Goal: Communication & Community: Connect with others

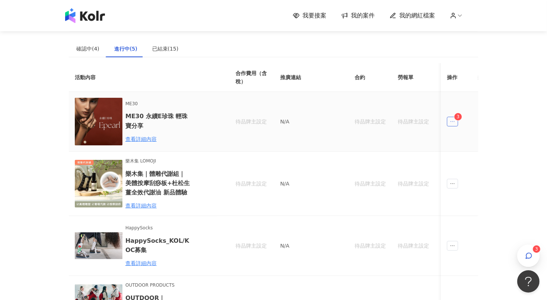
click at [455, 123] on icon "ellipsis" at bounding box center [452, 121] width 5 height 5
click at [463, 152] on div "傳訊 3" at bounding box center [467, 155] width 28 height 8
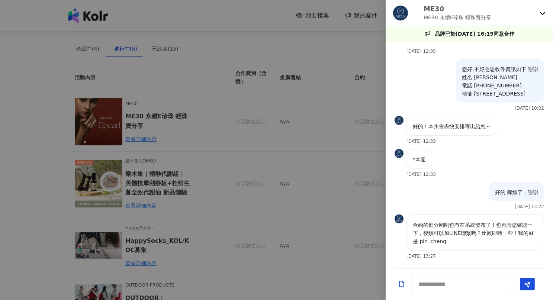
scroll to position [1067, 0]
drag, startPoint x: 459, startPoint y: 241, endPoint x: 430, endPoint y: 245, distance: 29.6
click at [430, 245] on p "合約的部分剛剛也有在系統發布了！也再請您確認一下，後續可以加LINE聯繫嗎？比較即時一些！我的id是 pin_cheng" at bounding box center [475, 233] width 125 height 25
copy p "pin_cheng"
click at [456, 287] on textarea at bounding box center [462, 284] width 101 height 19
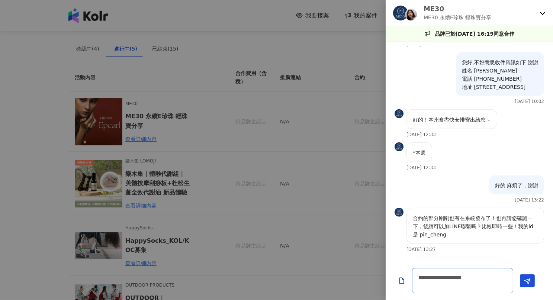
scroll to position [0, 0]
type textarea "**********"
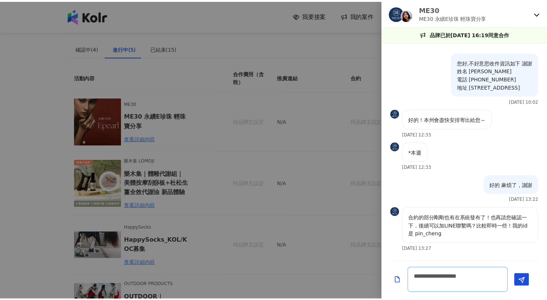
scroll to position [1100, 0]
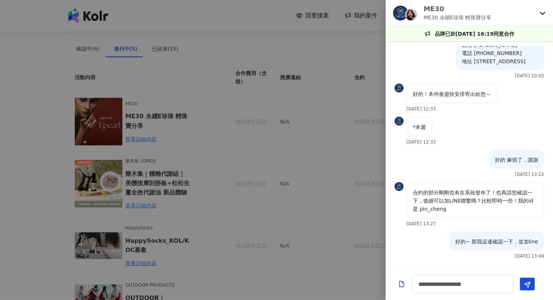
click at [62, 74] on div at bounding box center [276, 150] width 553 height 300
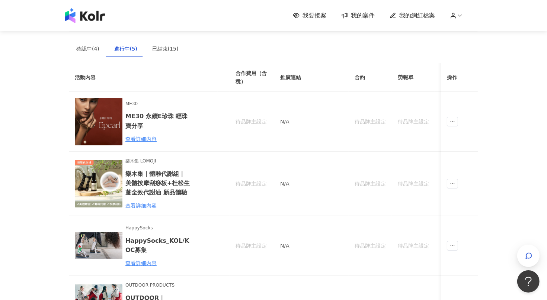
click at [363, 16] on span "我的案件" at bounding box center [363, 16] width 24 height 8
click at [249, 123] on div "待品牌主設定" at bounding box center [252, 122] width 33 height 8
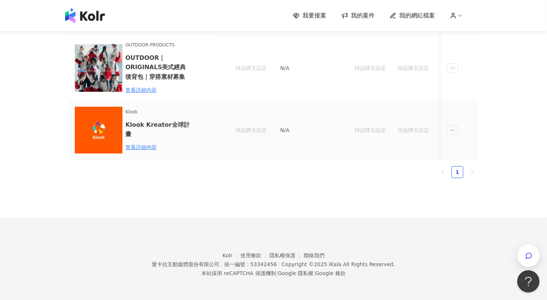
scroll to position [0, 0]
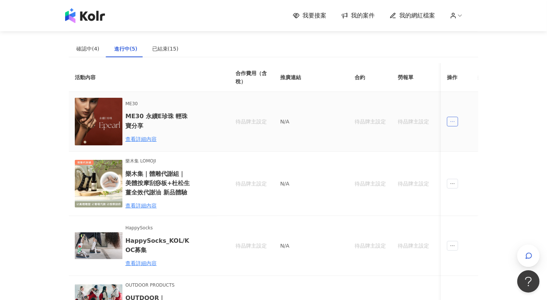
click at [449, 122] on span "ellipsis" at bounding box center [452, 122] width 11 height 10
click at [464, 154] on div "傳訊" at bounding box center [466, 155] width 26 height 8
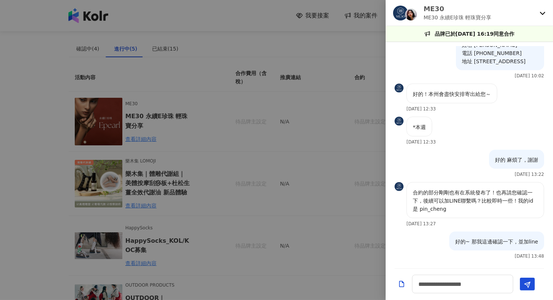
click at [212, 70] on div at bounding box center [276, 150] width 553 height 300
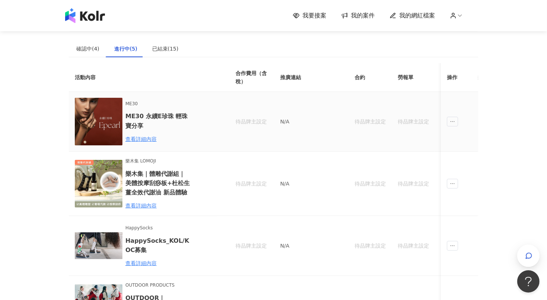
click at [250, 123] on div "待品牌主設定" at bounding box center [252, 122] width 33 height 8
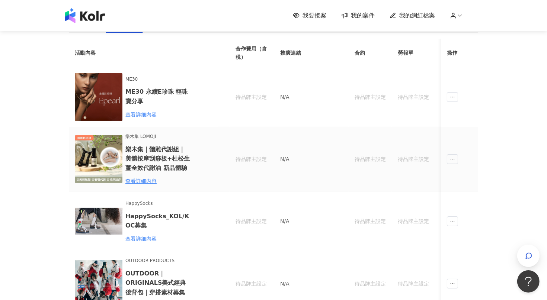
scroll to position [0, 0]
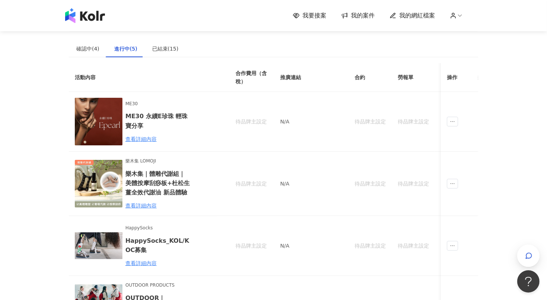
click at [355, 16] on span "我的案件" at bounding box center [363, 16] width 24 height 8
drag, startPoint x: 167, startPoint y: 47, endPoint x: 154, endPoint y: 51, distance: 13.5
click at [167, 47] on div "已結束(15)" at bounding box center [165, 49] width 26 height 8
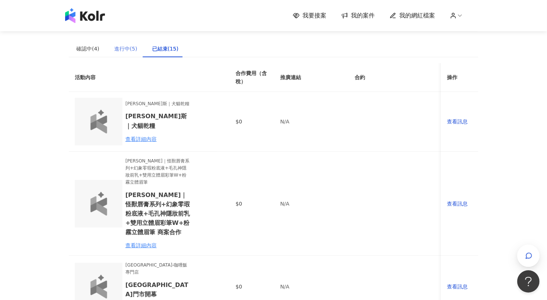
click at [119, 52] on div "進行中(5)" at bounding box center [126, 48] width 38 height 17
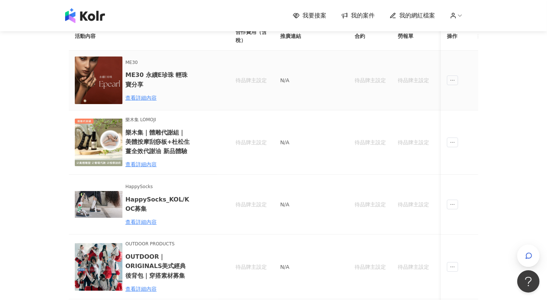
click at [366, 84] on div "待品牌主設定" at bounding box center [370, 80] width 31 height 8
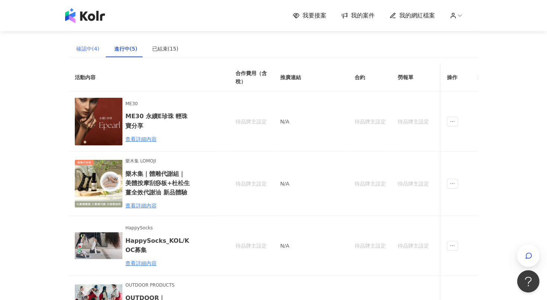
click at [89, 53] on div "確認中(4)" at bounding box center [88, 48] width 38 height 17
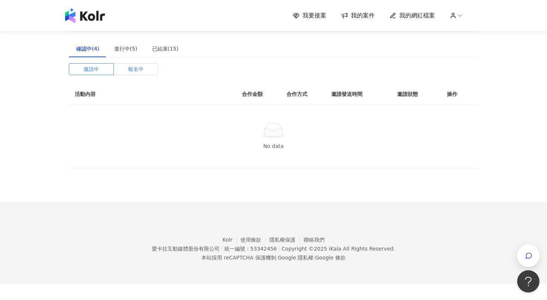
click at [125, 66] on label "報名中" at bounding box center [136, 69] width 45 height 12
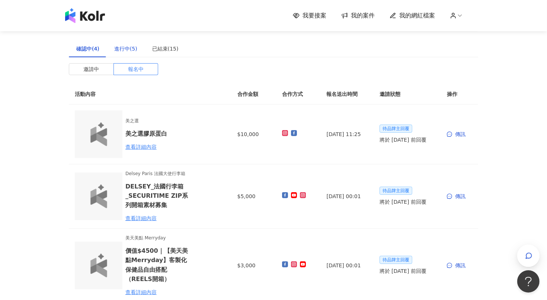
click at [125, 48] on div "進行中(5)" at bounding box center [125, 49] width 23 height 8
